Goal: Information Seeking & Learning: Learn about a topic

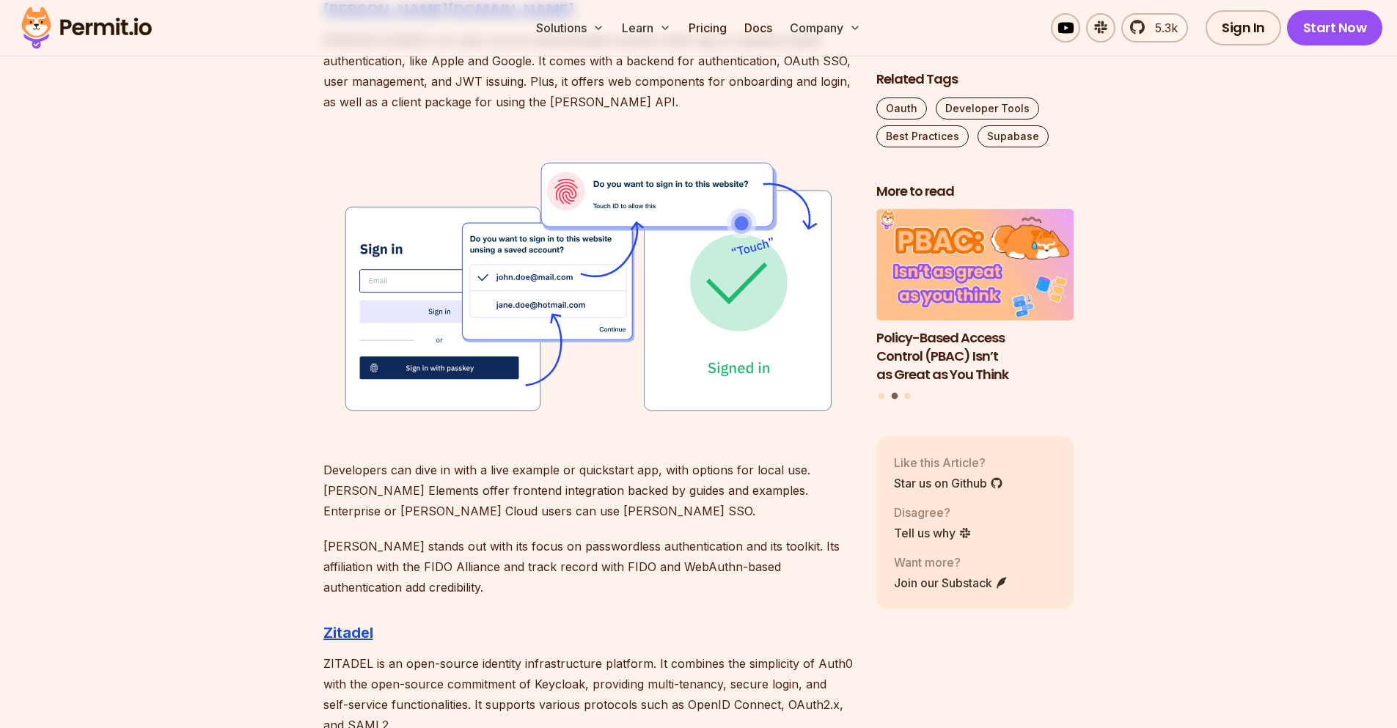
scroll to position [2408, 0]
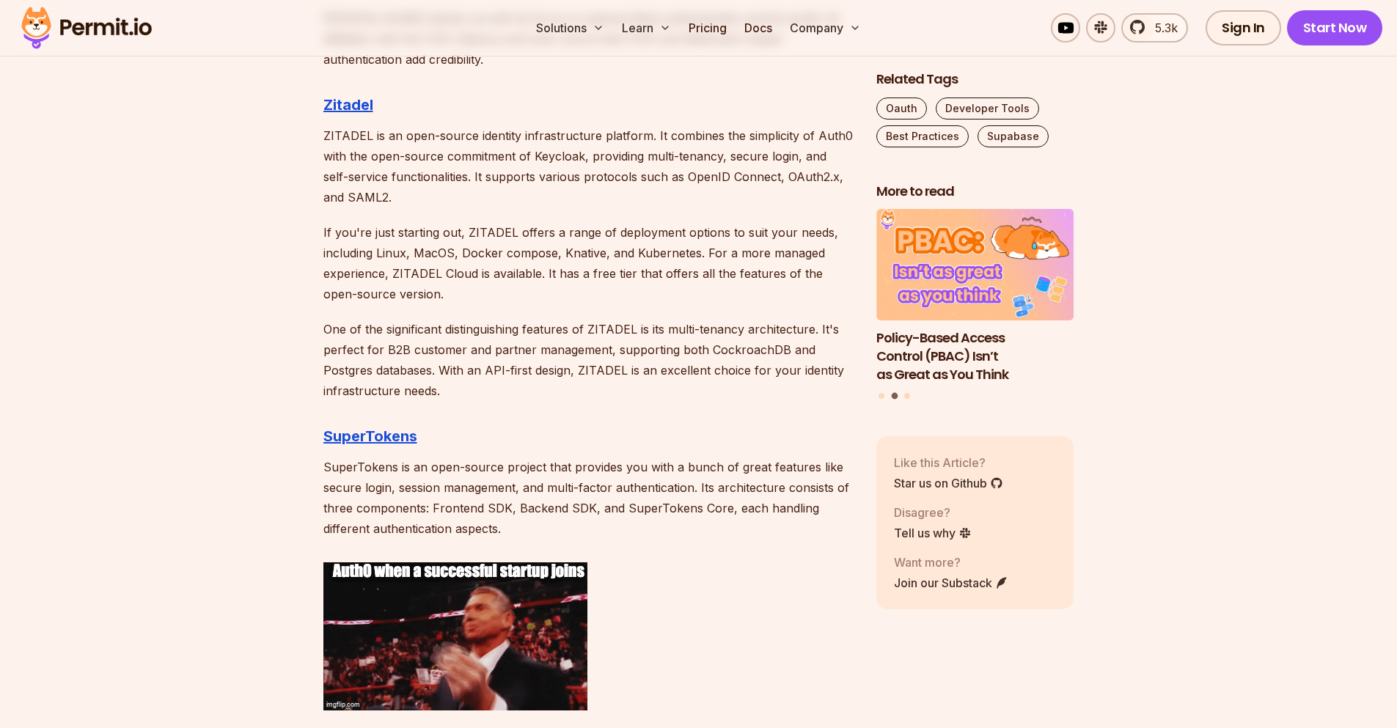
click at [409, 135] on p "ZITADEL is an open-source identity infrastructure platform. It combines the sim…" at bounding box center [588, 166] width 530 height 82
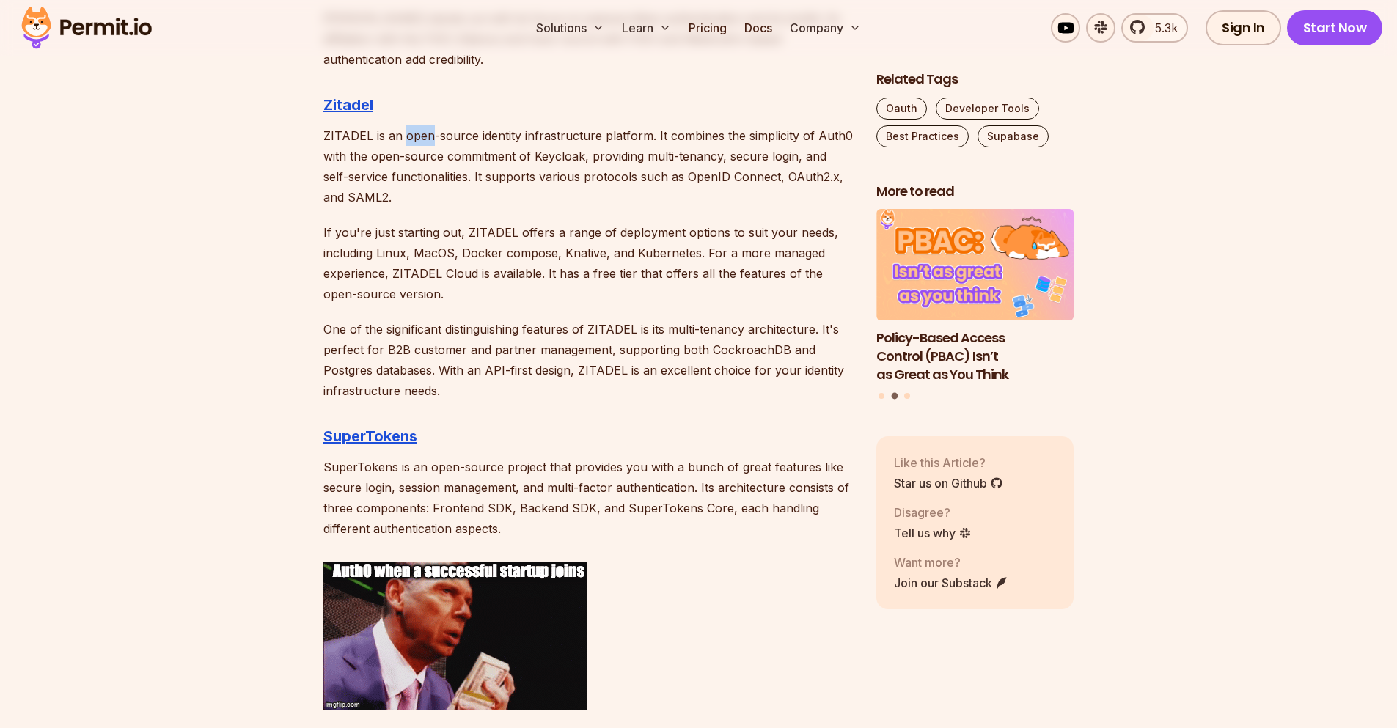
click at [409, 135] on p "ZITADEL is an open-source identity infrastructure platform. It combines the sim…" at bounding box center [588, 166] width 530 height 82
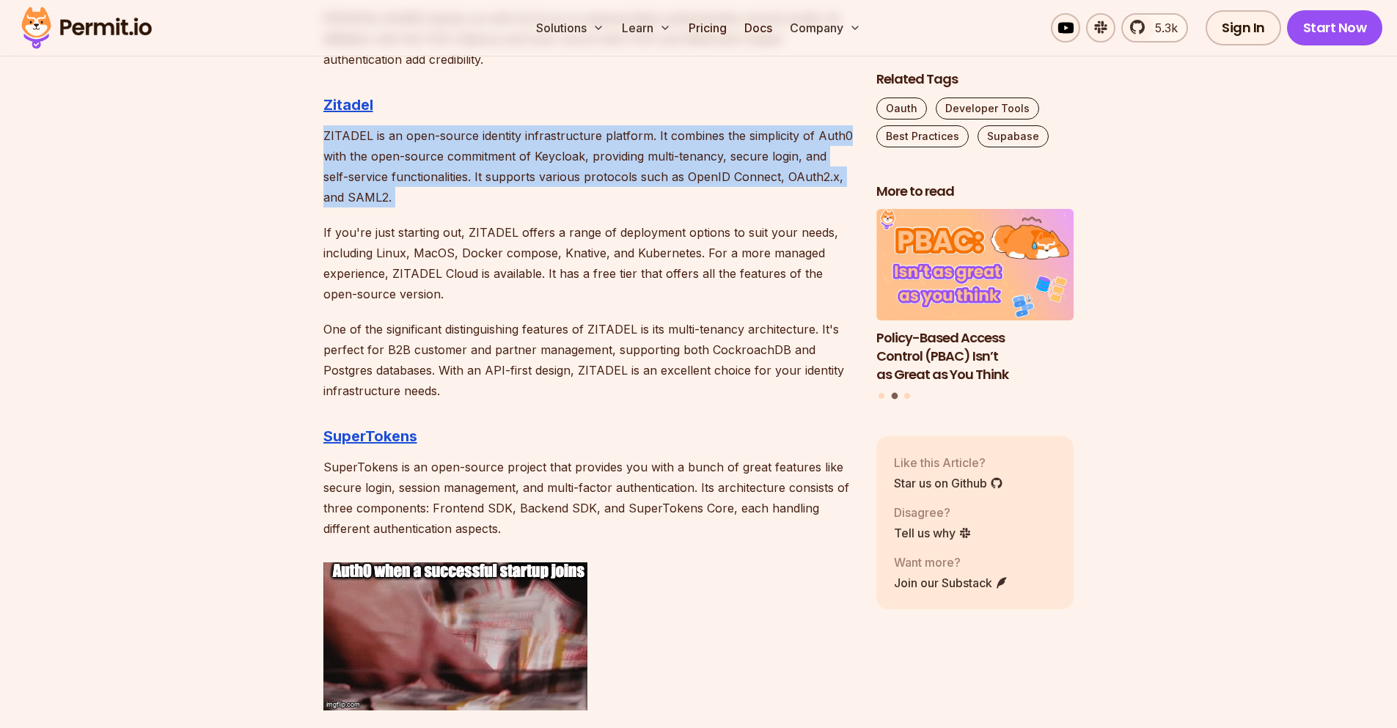
click at [409, 135] on p "ZITADEL is an open-source identity infrastructure platform. It combines the sim…" at bounding box center [588, 166] width 530 height 82
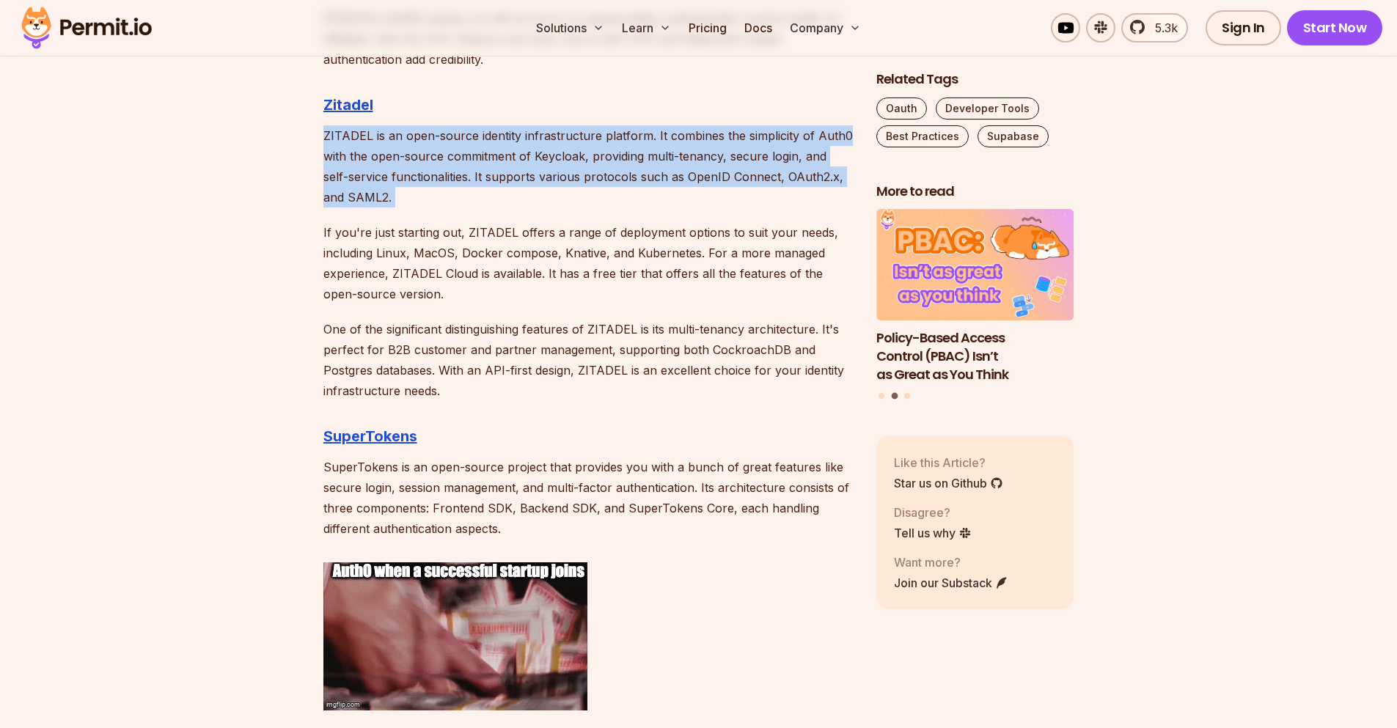
drag, startPoint x: 314, startPoint y: 133, endPoint x: 412, endPoint y: 198, distance: 117.6
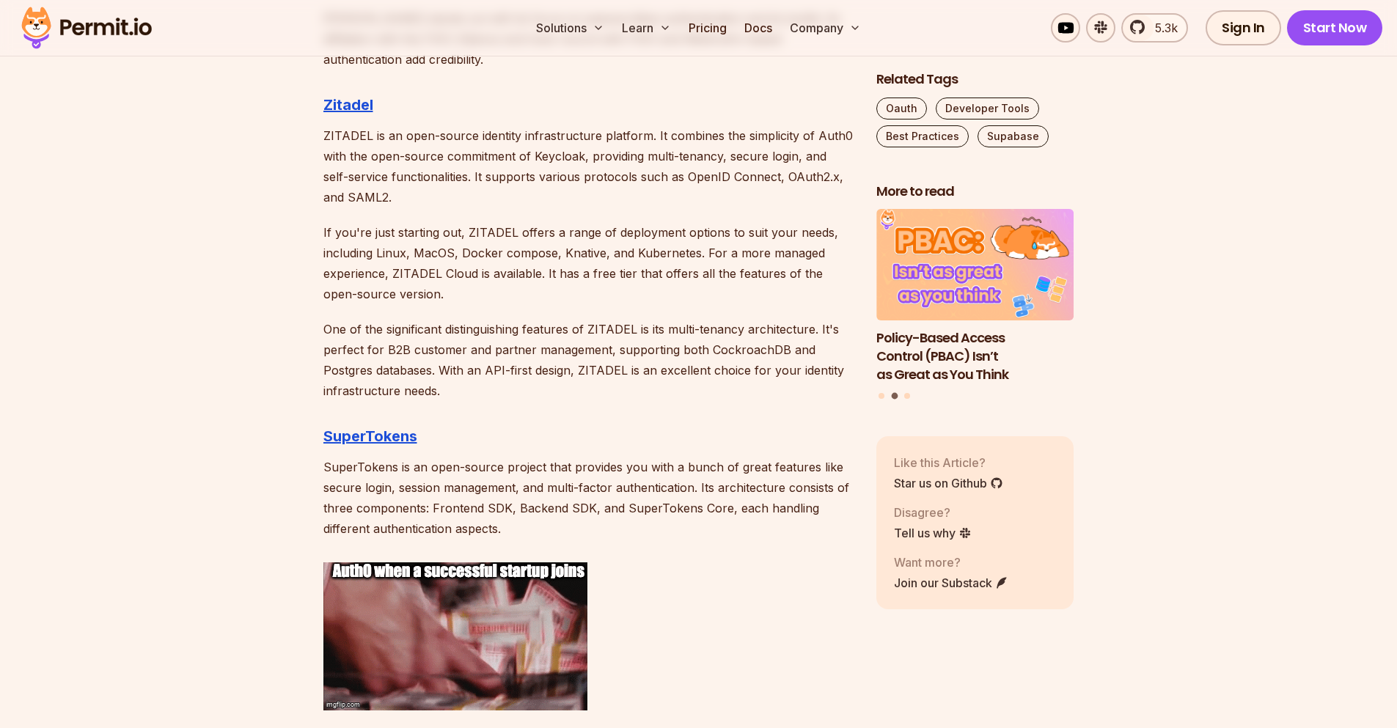
click at [504, 254] on p "If you're just starting out, ZITADEL offers a range of deployment options to su…" at bounding box center [588, 263] width 530 height 82
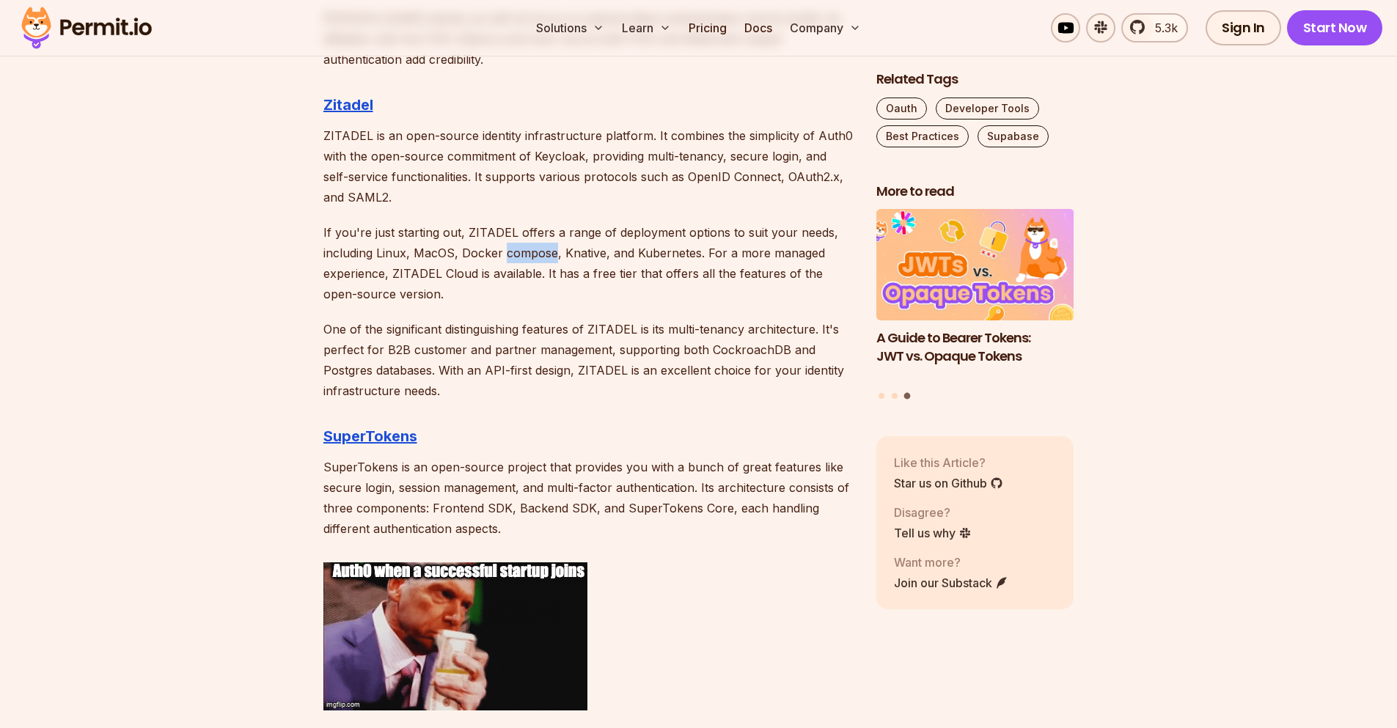
click at [504, 254] on p "If you're just starting out, ZITADEL offers a range of deployment options to su…" at bounding box center [588, 263] width 530 height 82
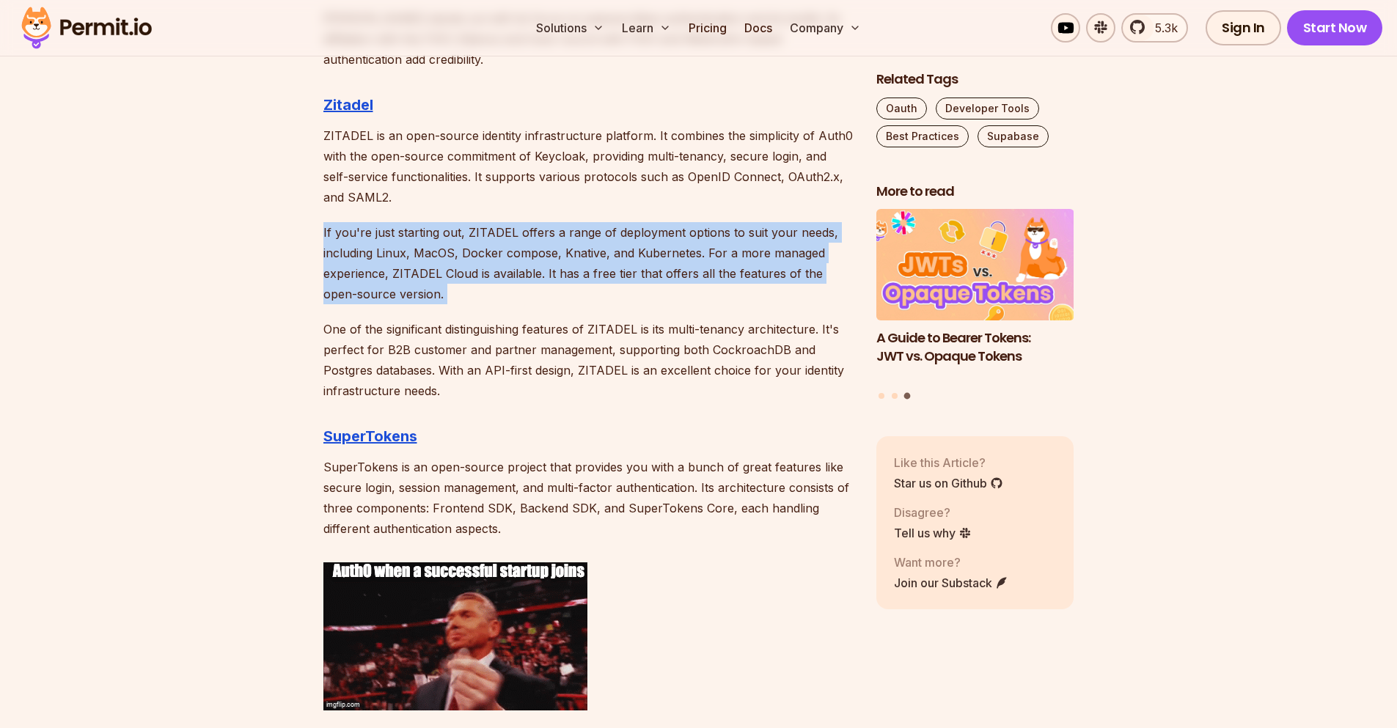
click at [504, 254] on p "If you're just starting out, ZITADEL offers a range of deployment options to su…" at bounding box center [588, 263] width 530 height 82
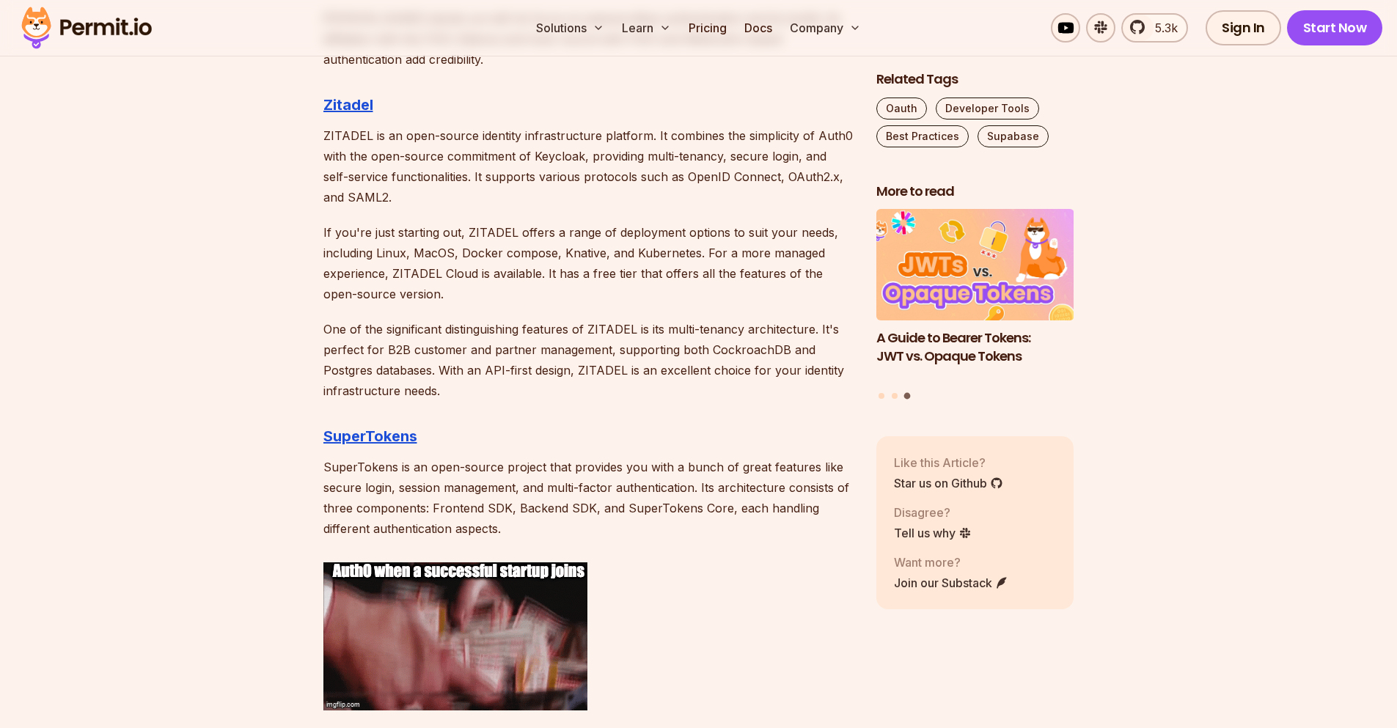
click at [461, 356] on p "One of the significant distinguishing features of ZITADEL is its multi-tenancy …" at bounding box center [588, 360] width 530 height 82
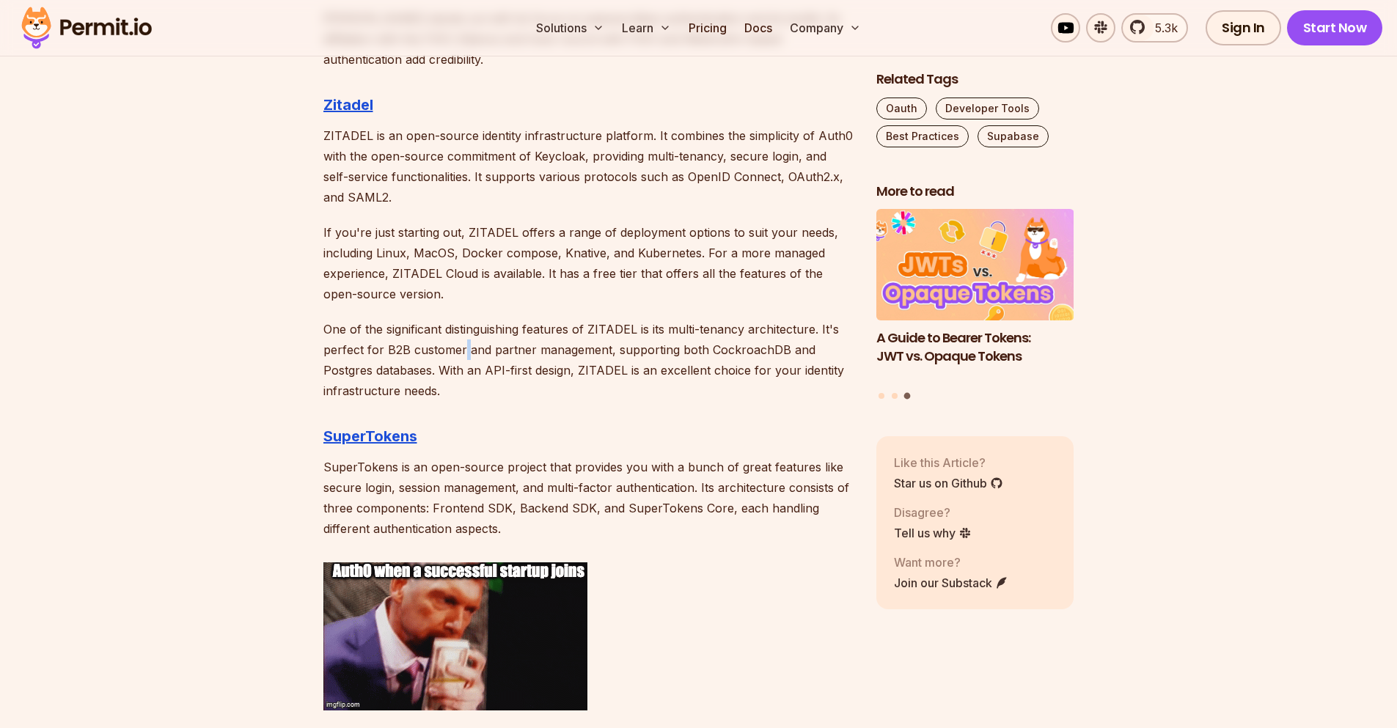
click at [461, 356] on p "One of the significant distinguishing features of ZITADEL is its multi-tenancy …" at bounding box center [588, 360] width 530 height 82
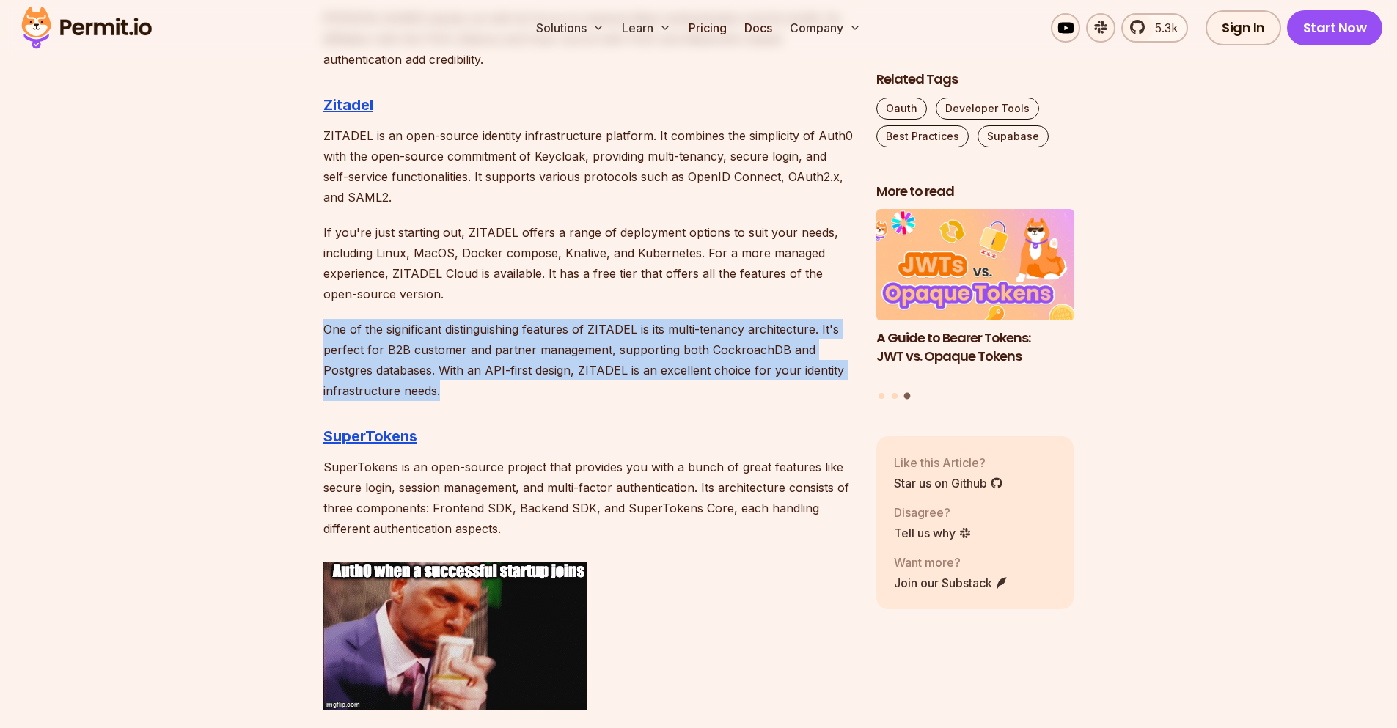
click at [461, 356] on p "One of the significant distinguishing features of ZITADEL is its multi-tenancy …" at bounding box center [588, 360] width 530 height 82
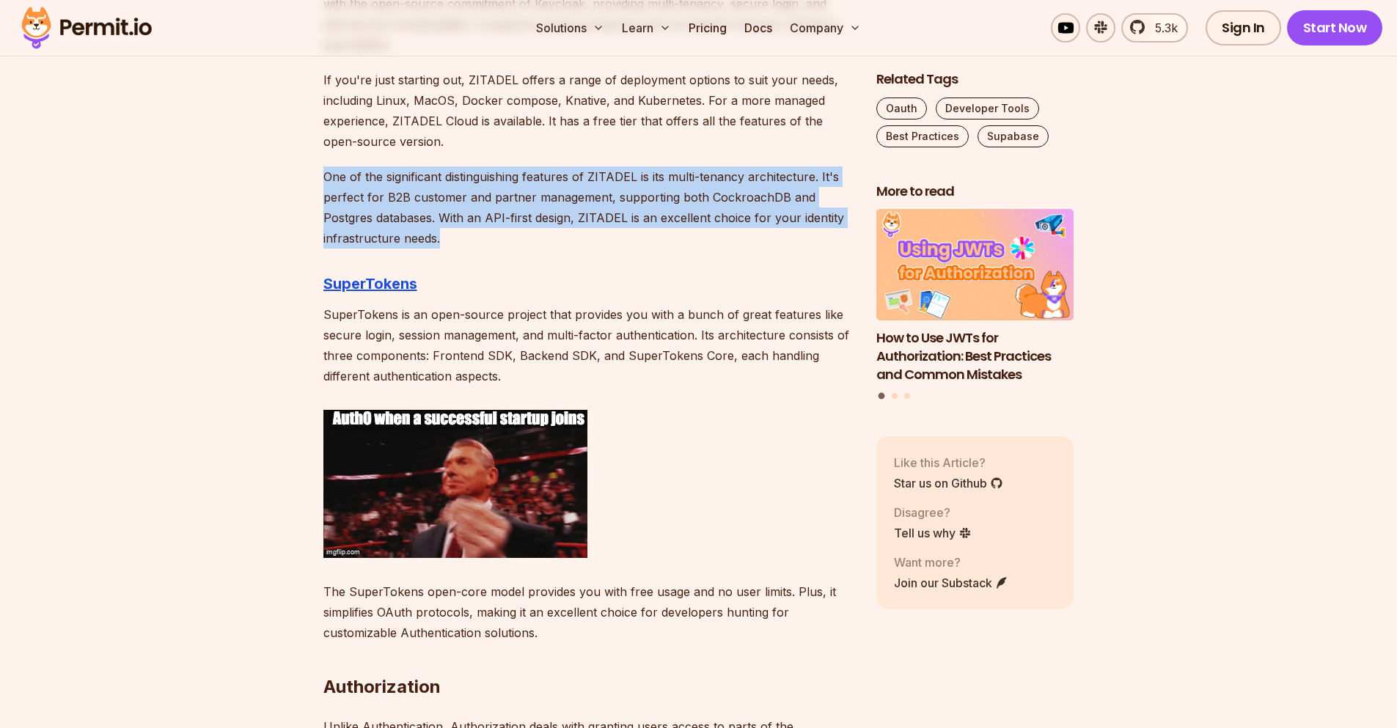
scroll to position [2585, 0]
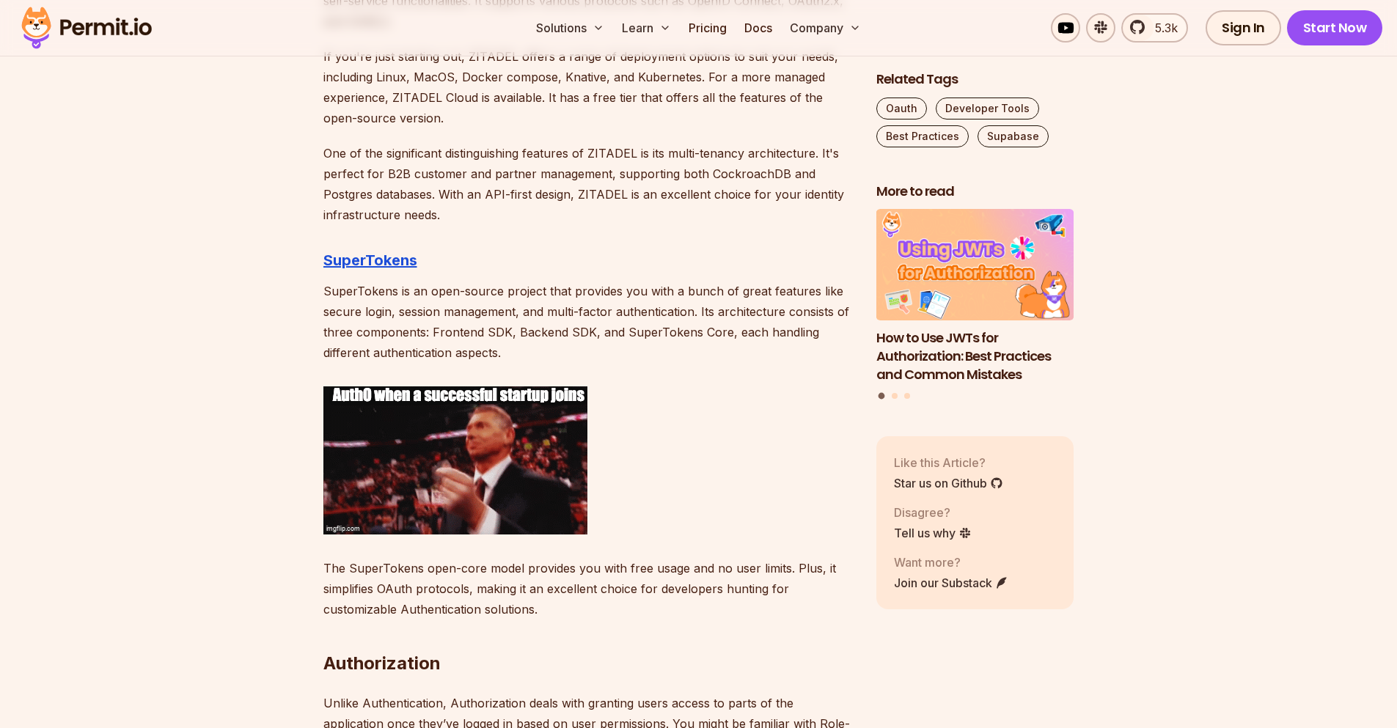
click at [575, 314] on p "SuperTokens is an open-source project that provides you with a bunch of great f…" at bounding box center [588, 322] width 530 height 82
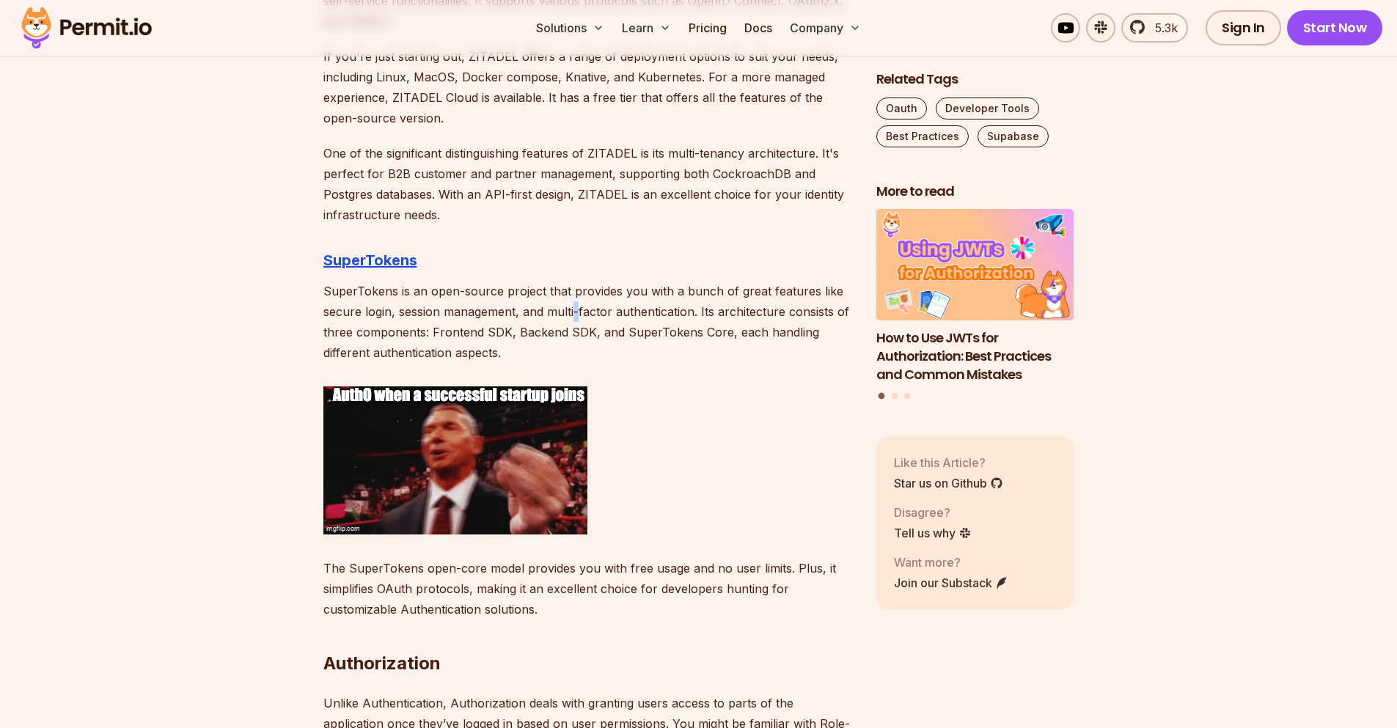
click at [575, 314] on p "SuperTokens is an open-source project that provides you with a bunch of great f…" at bounding box center [588, 322] width 530 height 82
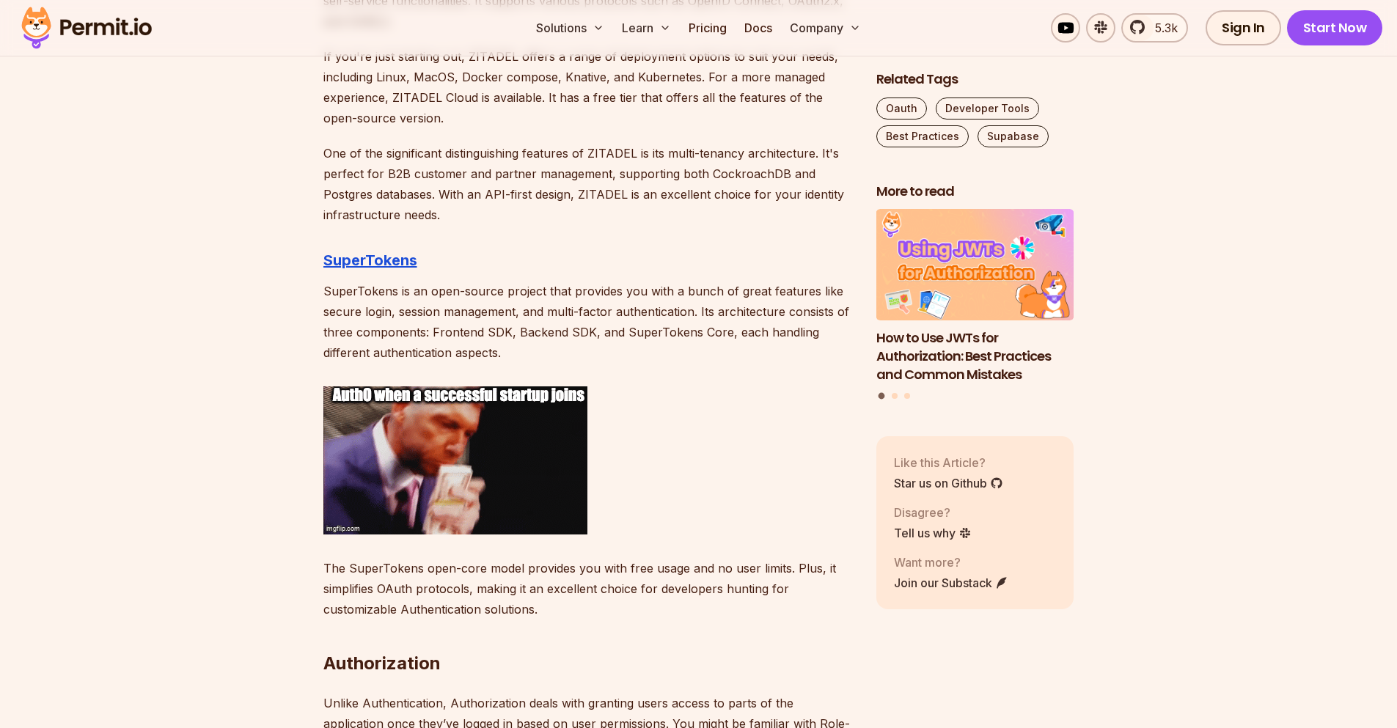
click at [575, 314] on p "SuperTokens is an open-source project that provides you with a bunch of great f…" at bounding box center [588, 322] width 530 height 82
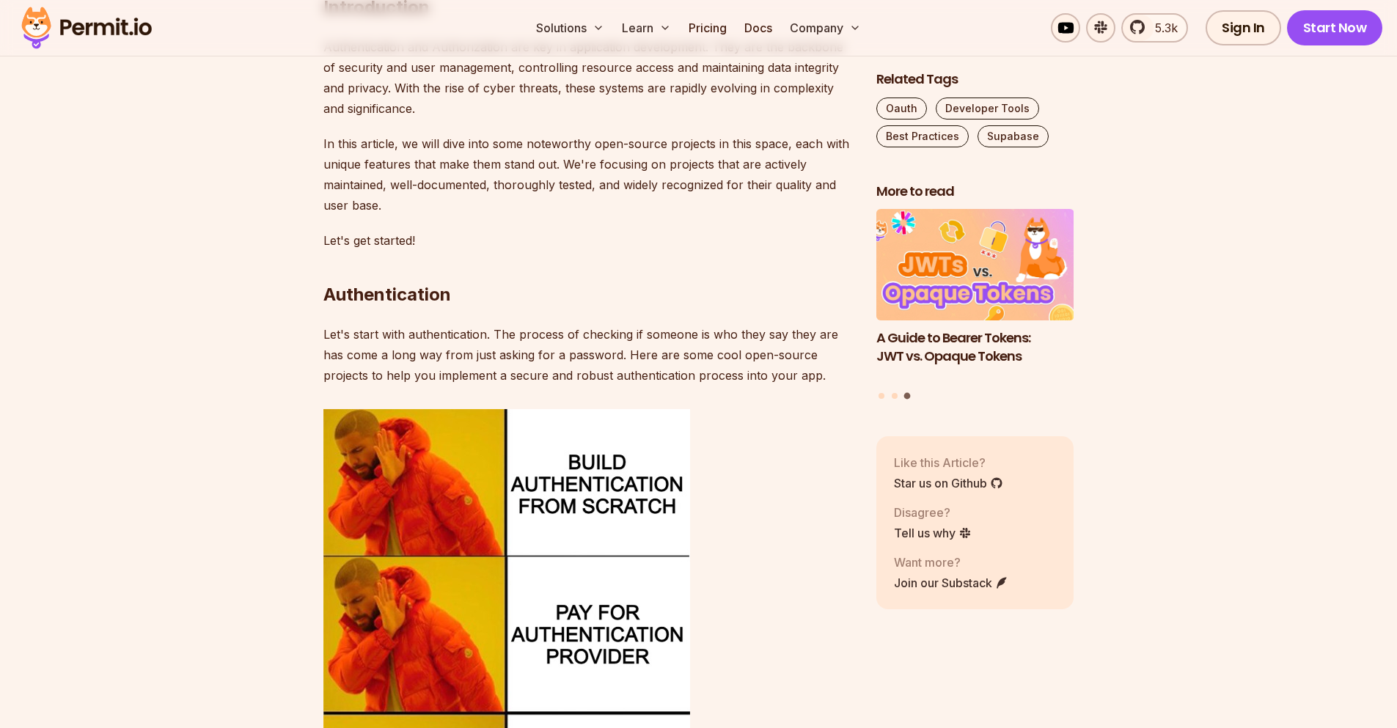
scroll to position [824, 0]
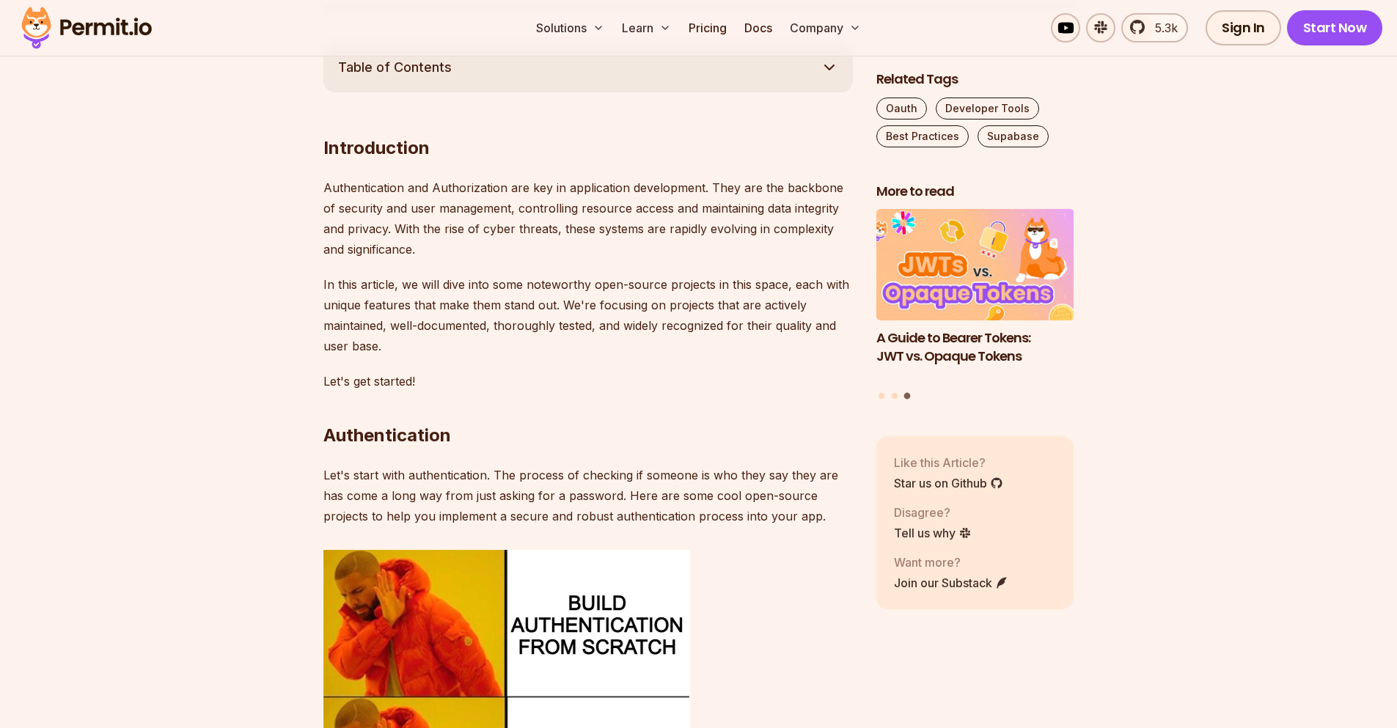
click at [629, 509] on p "Let's start with authentication. The process of checking if someone is who they…" at bounding box center [588, 496] width 530 height 62
click at [634, 513] on p "Let's start with authentication. The process of checking if someone is who they…" at bounding box center [588, 496] width 530 height 62
click at [329, 476] on p "Let's start with authentication. The process of checking if someone is who they…" at bounding box center [588, 496] width 530 height 62
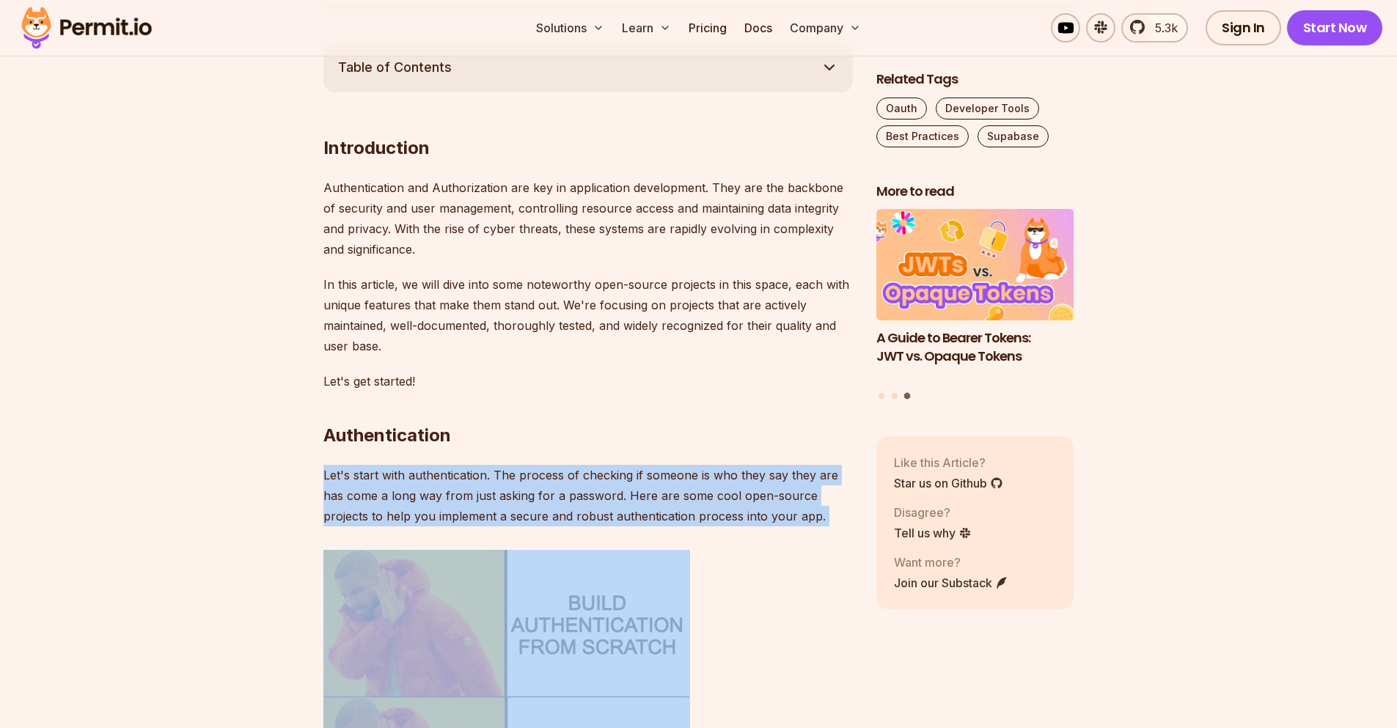
drag, startPoint x: 329, startPoint y: 476, endPoint x: 768, endPoint y: 542, distance: 444.2
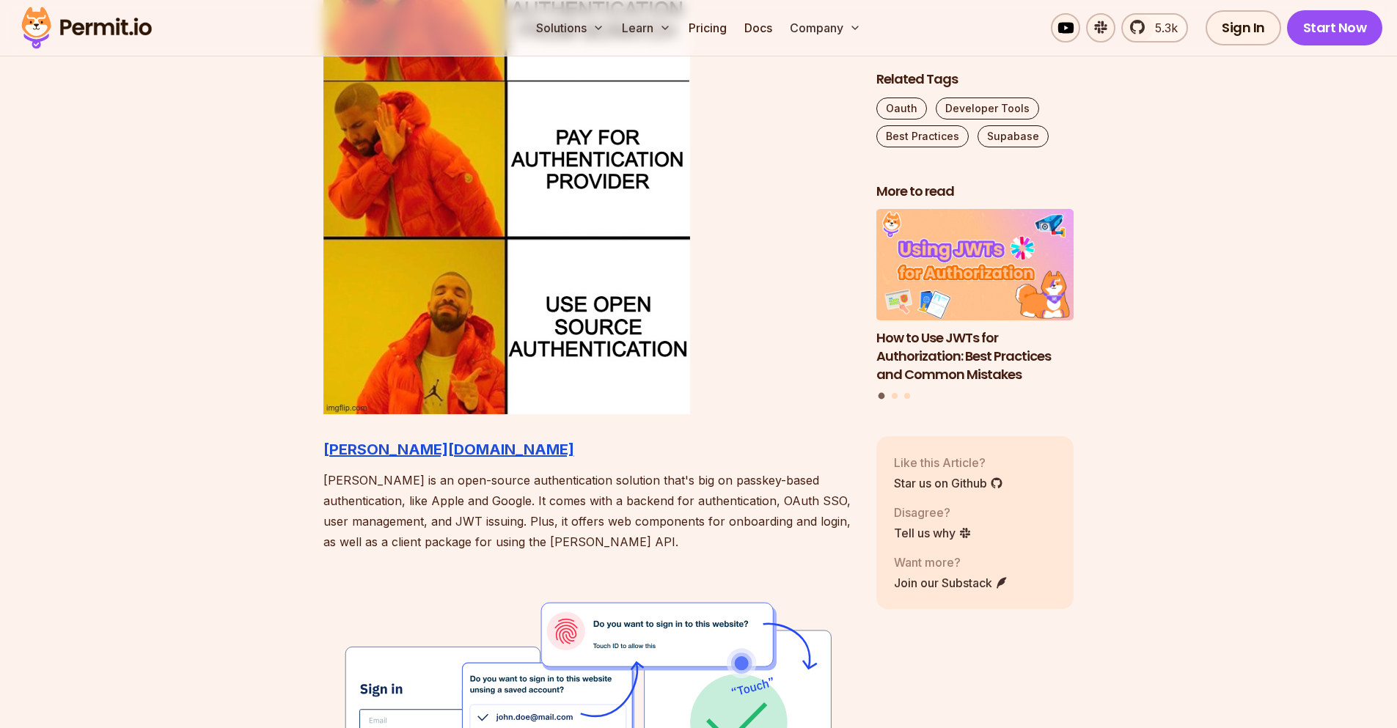
scroll to position [1704, 0]
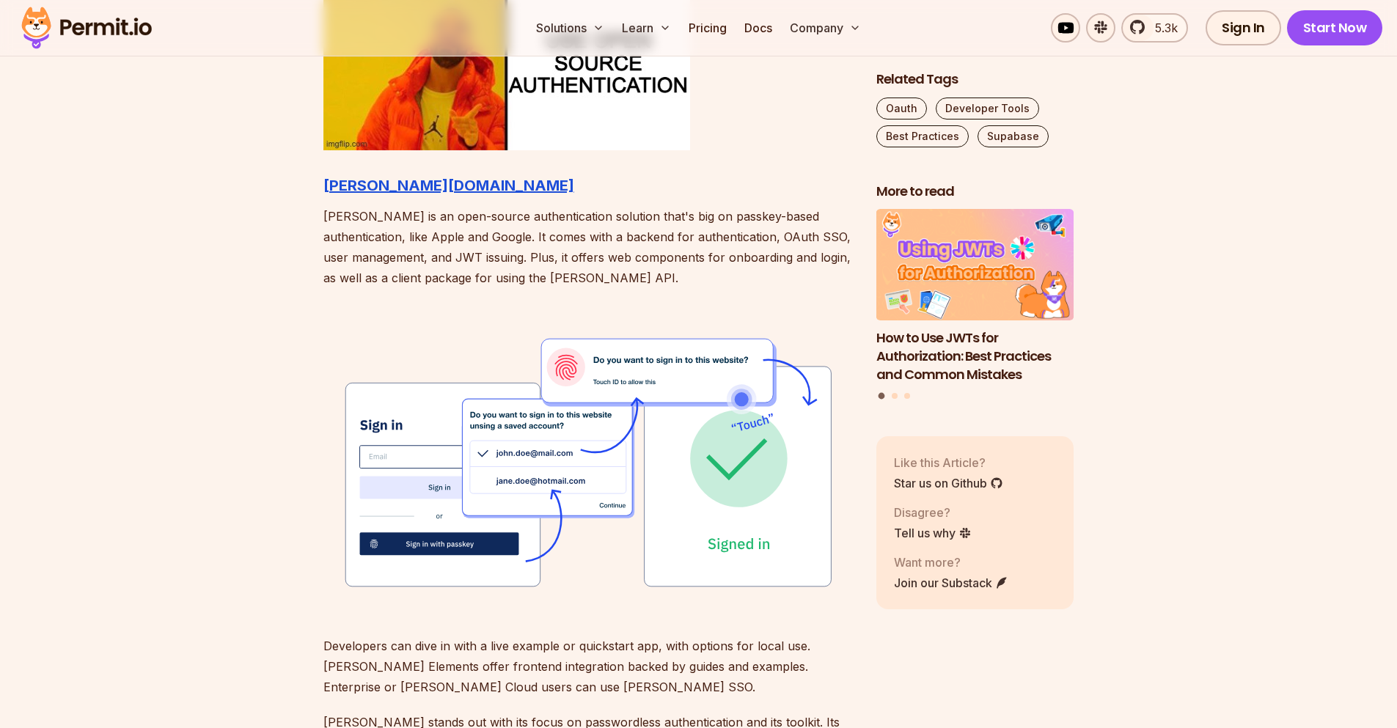
click at [505, 238] on p "[PERSON_NAME] is an open-source authentication solution that's big on passkey-b…" at bounding box center [588, 247] width 530 height 82
click at [689, 281] on p "[PERSON_NAME] is an open-source authentication solution that's big on passkey-b…" at bounding box center [588, 247] width 530 height 82
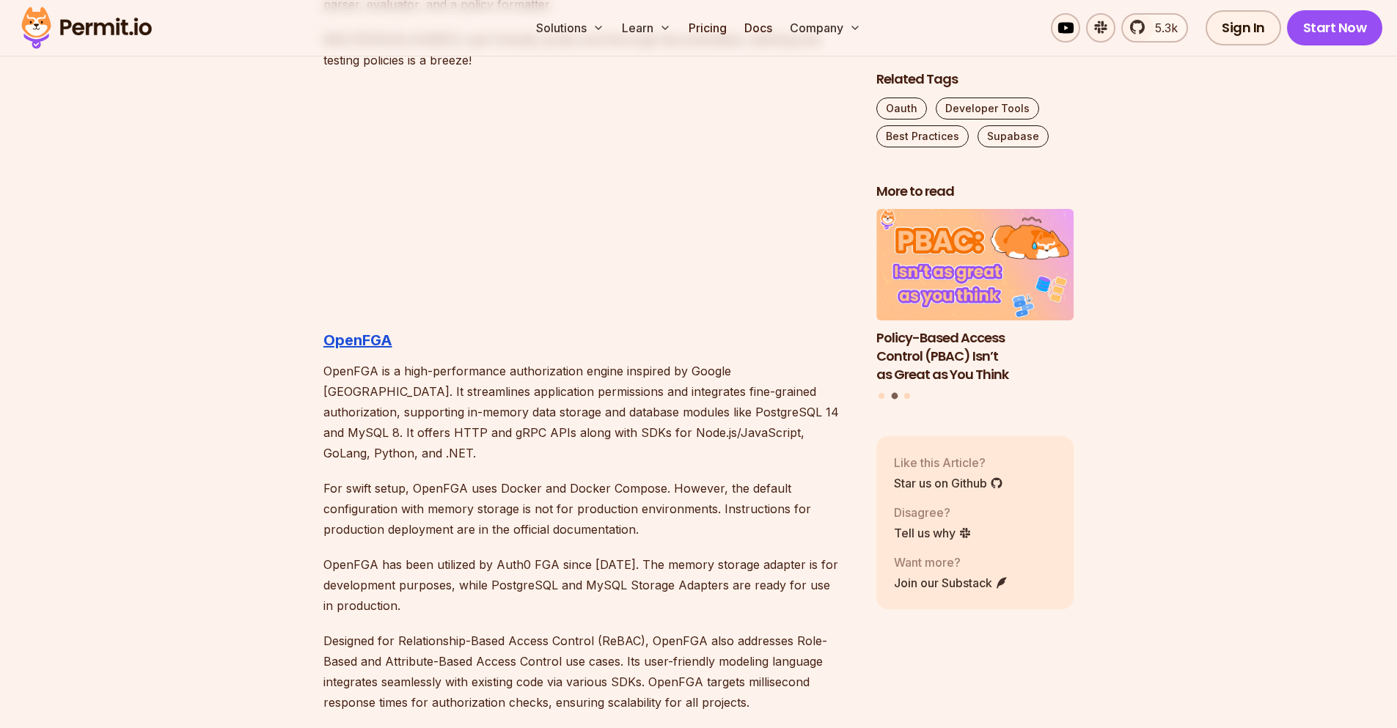
scroll to position [3817, 0]
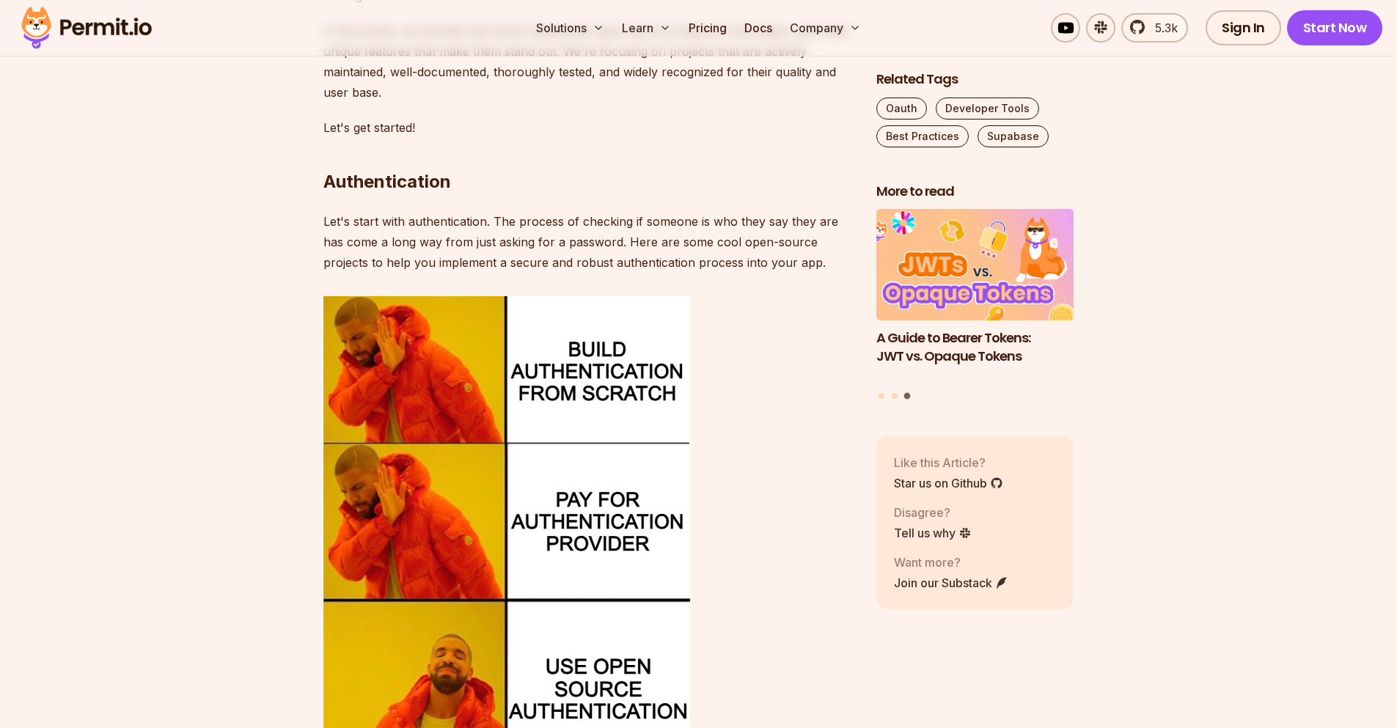
scroll to position [824, 0]
